Goal: Task Accomplishment & Management: Manage account settings

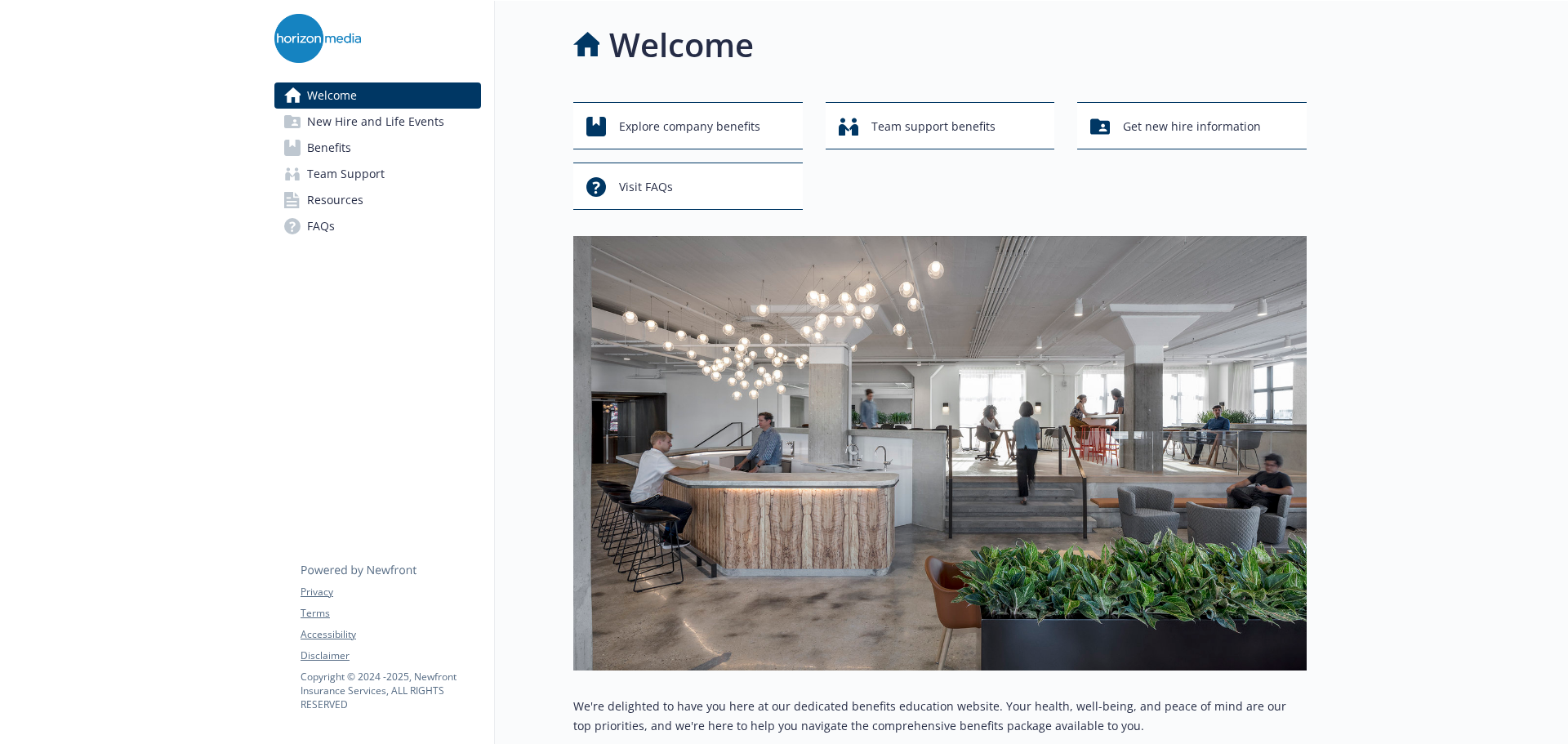
click at [429, 125] on span "New Hire and Life Events" at bounding box center [375, 122] width 137 height 26
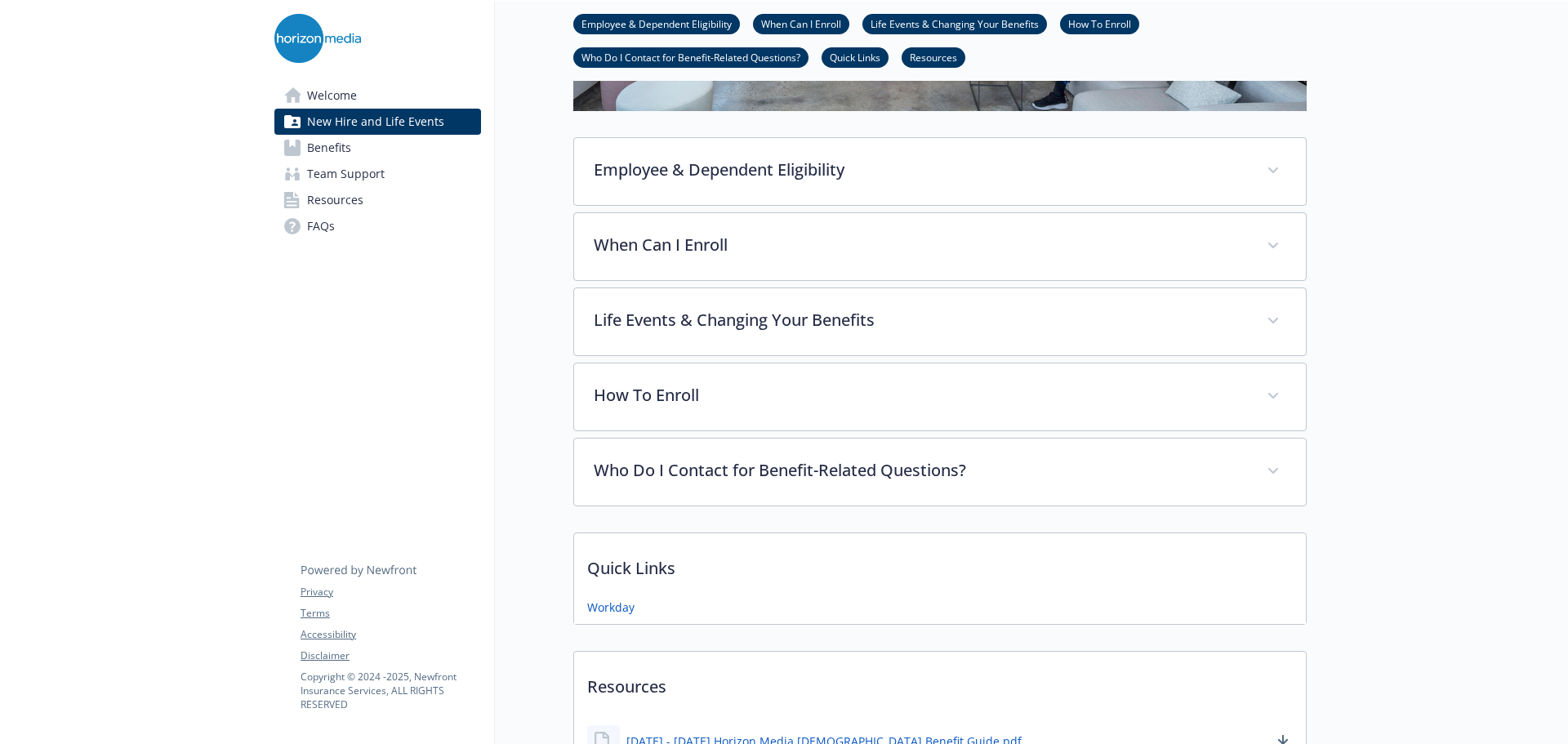
scroll to position [490, 0]
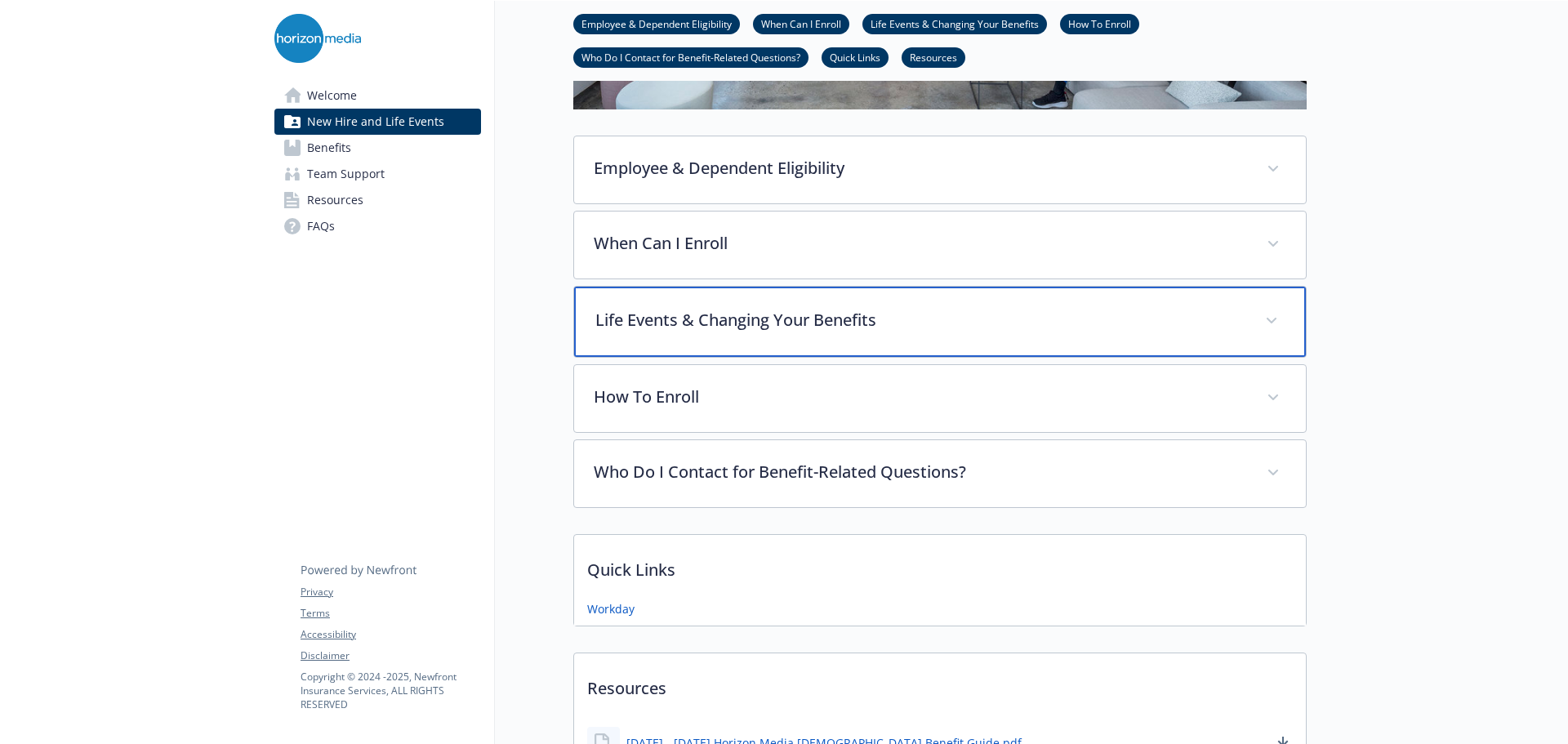
click at [655, 312] on p "Life Events & Changing Your Benefits" at bounding box center [920, 320] width 650 height 25
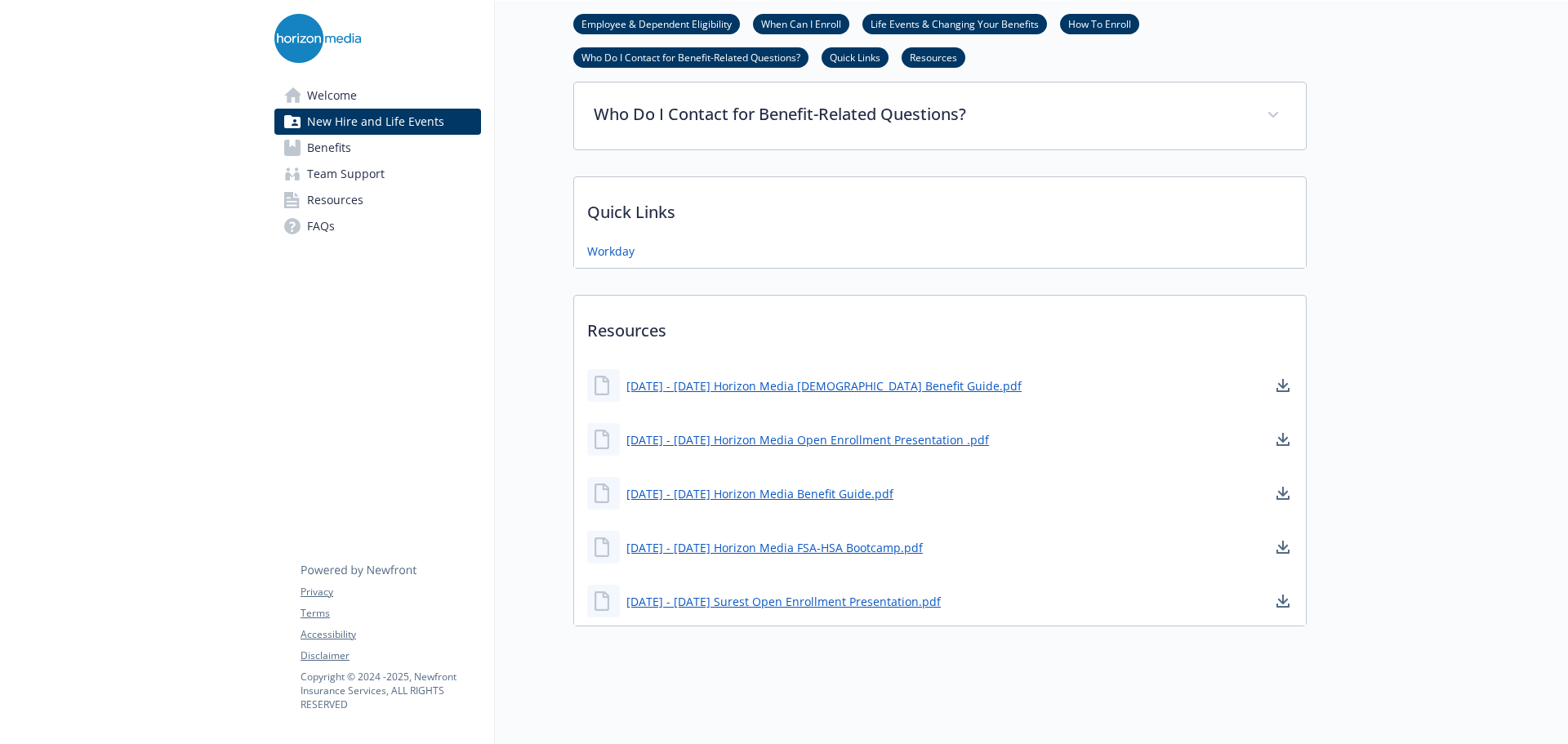
scroll to position [1918, 0]
